Goal: Find specific page/section: Find specific page/section

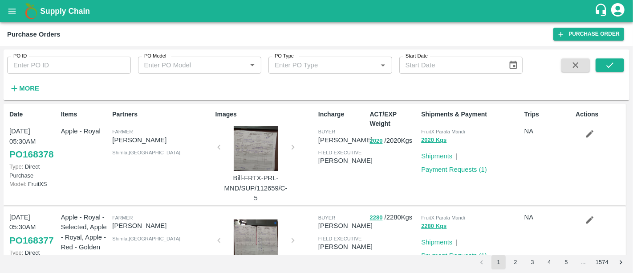
click at [80, 10] on b "Supply Chain" at bounding box center [65, 11] width 50 height 9
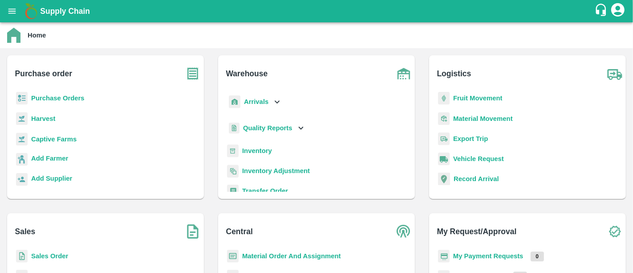
click at [72, 101] on b "Purchase Orders" at bounding box center [57, 97] width 53 height 7
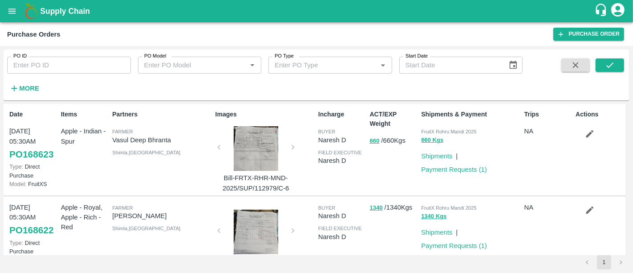
click at [271, 165] on div at bounding box center [256, 148] width 67 height 45
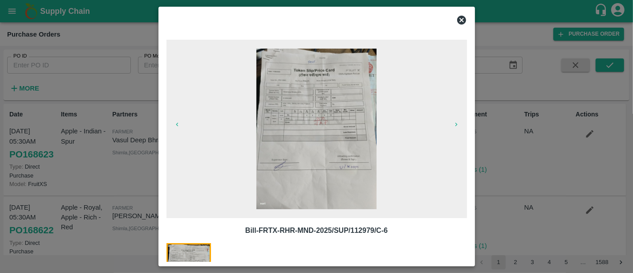
click at [485, 135] on div at bounding box center [316, 136] width 633 height 273
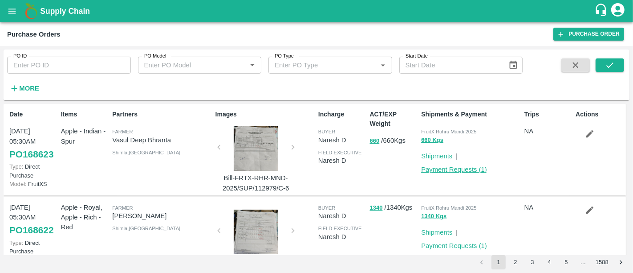
click at [476, 169] on link "Payment Requests ( 1 )" at bounding box center [454, 169] width 66 height 7
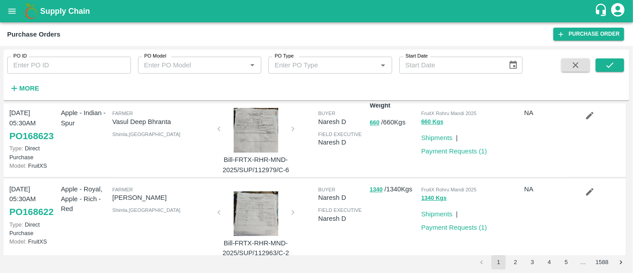
scroll to position [19, 0]
click at [254, 208] on div at bounding box center [256, 212] width 67 height 45
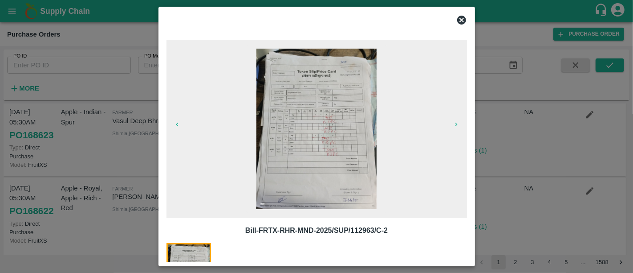
click at [567, 113] on div at bounding box center [316, 136] width 633 height 273
